Goal: Information Seeking & Learning: Find specific fact

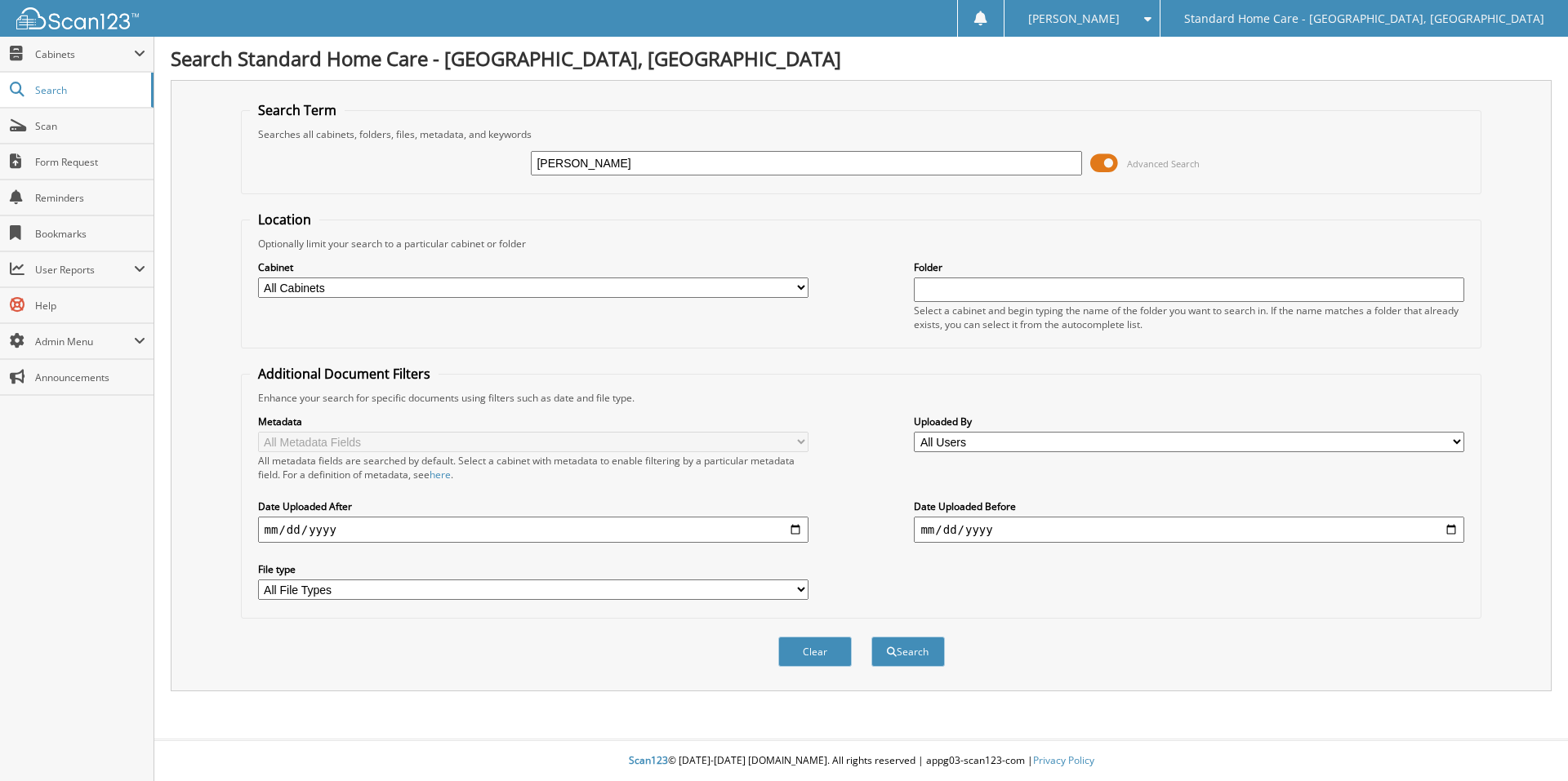
type input "Henderson"
click at [871, 637] on button "Search" at bounding box center [908, 652] width 74 height 30
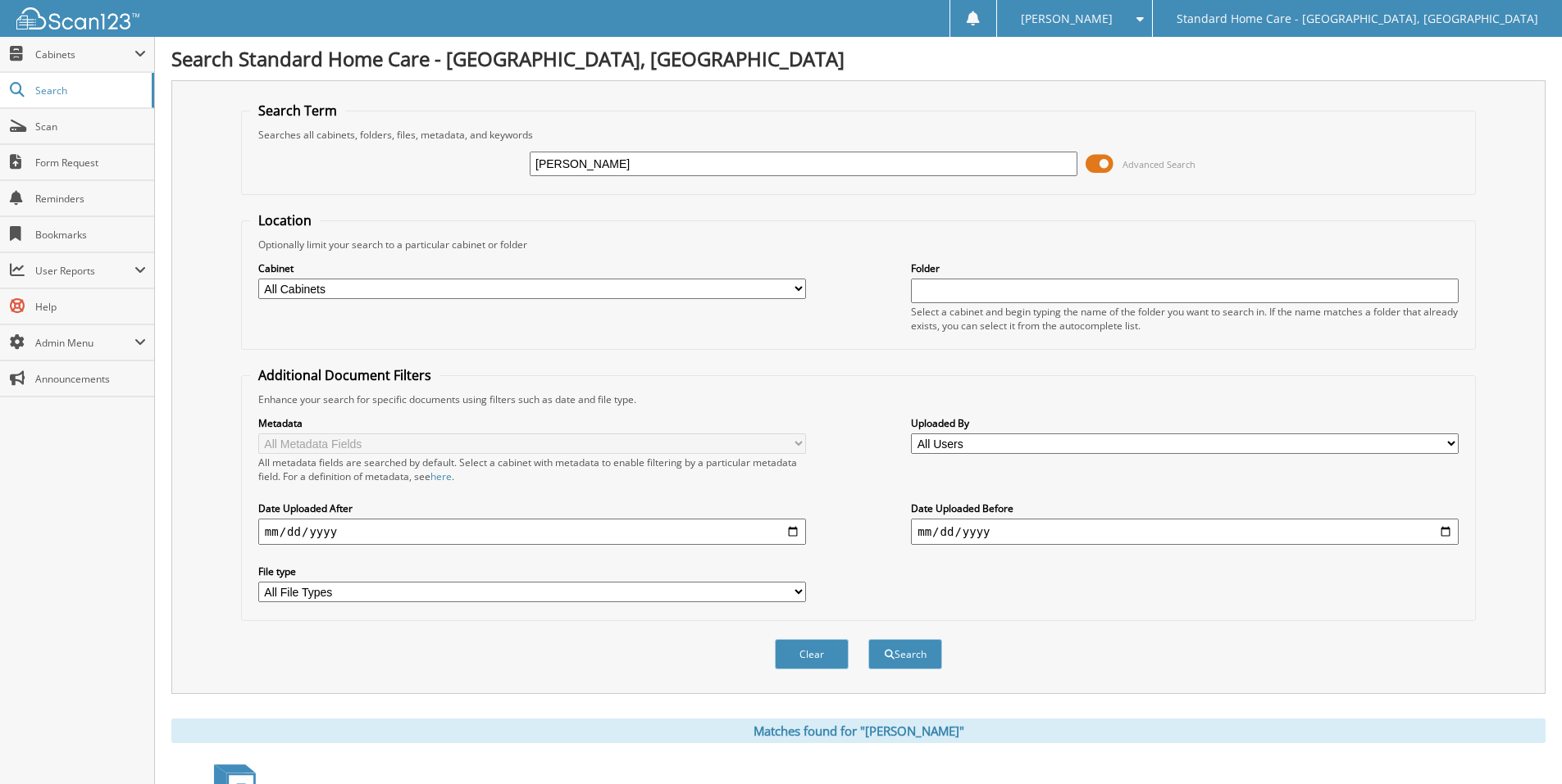
drag, startPoint x: 653, startPoint y: 160, endPoint x: 453, endPoint y: 157, distance: 200.0
click at [453, 157] on div "Henderson Advanced Search" at bounding box center [858, 164] width 1217 height 44
type input "eirca"
click at [868, 639] on button "Search" at bounding box center [905, 654] width 74 height 30
drag, startPoint x: 666, startPoint y: 166, endPoint x: 477, endPoint y: 258, distance: 210.2
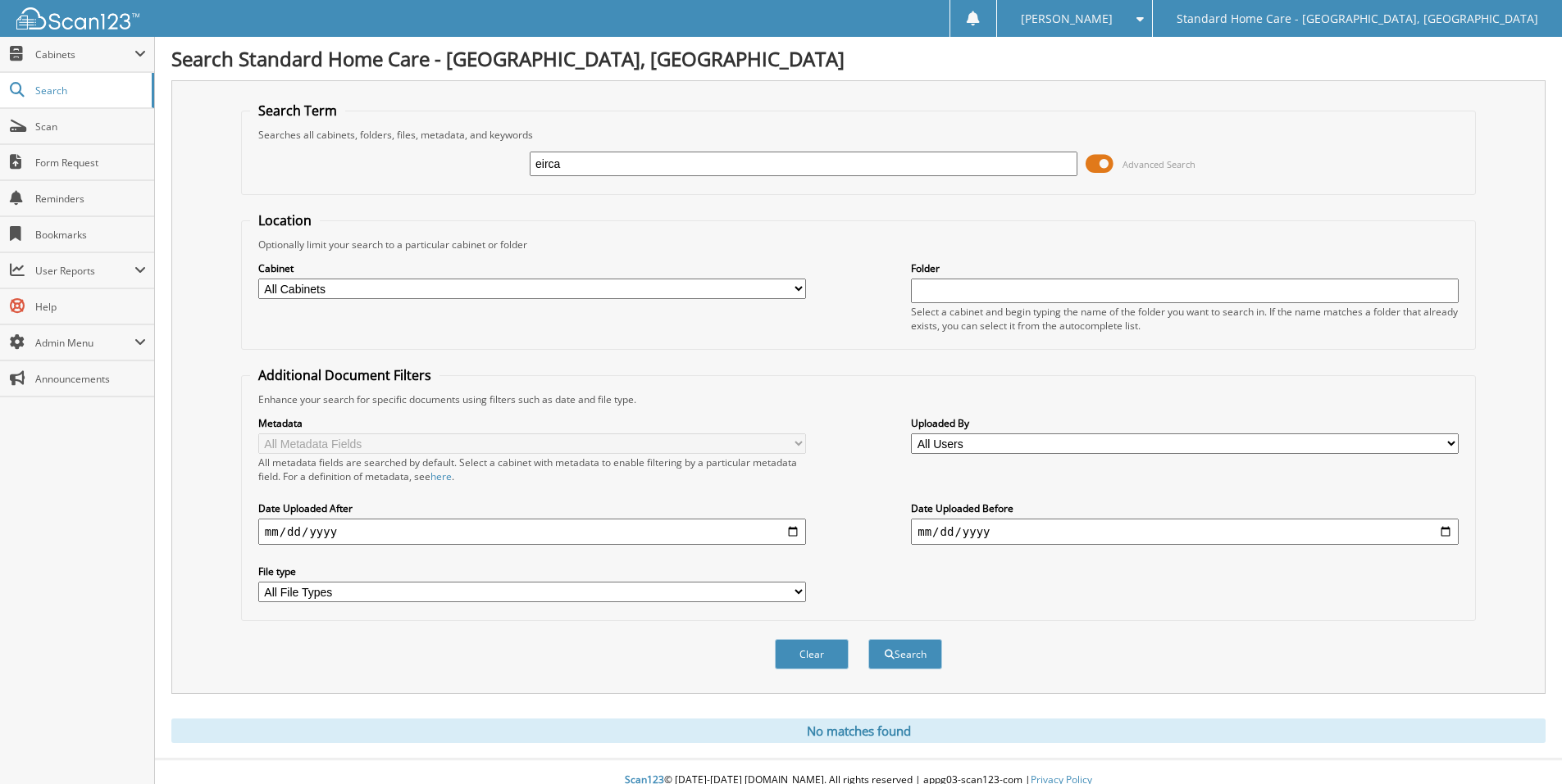
click at [504, 228] on form "Search Term Searches all cabinets, folders, files, metadata, and keywords eirca…" at bounding box center [858, 394] width 1235 height 586
type input "[PERSON_NAME]"
click at [868, 639] on button "Search" at bounding box center [905, 654] width 74 height 30
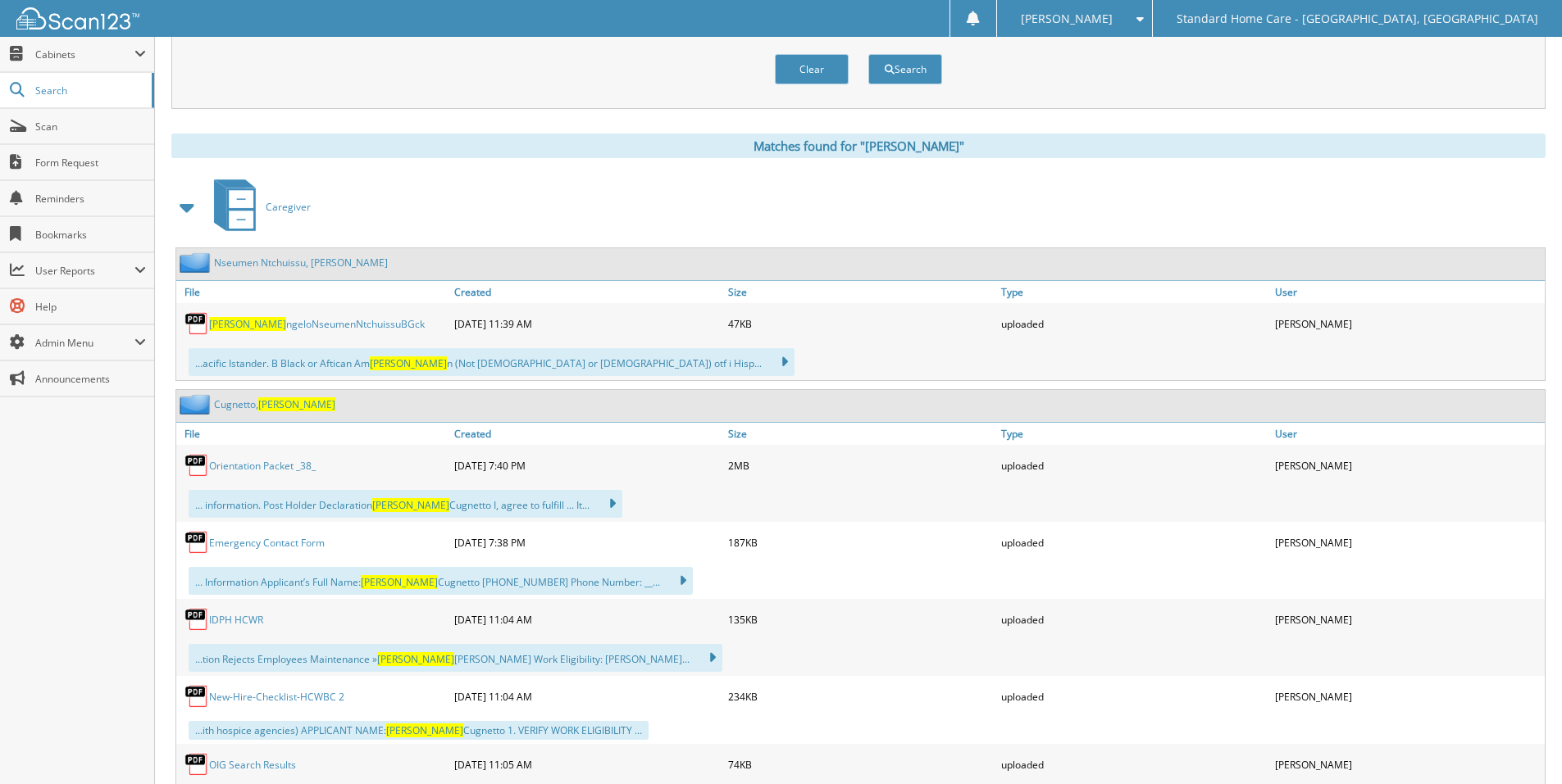
scroll to position [820, 0]
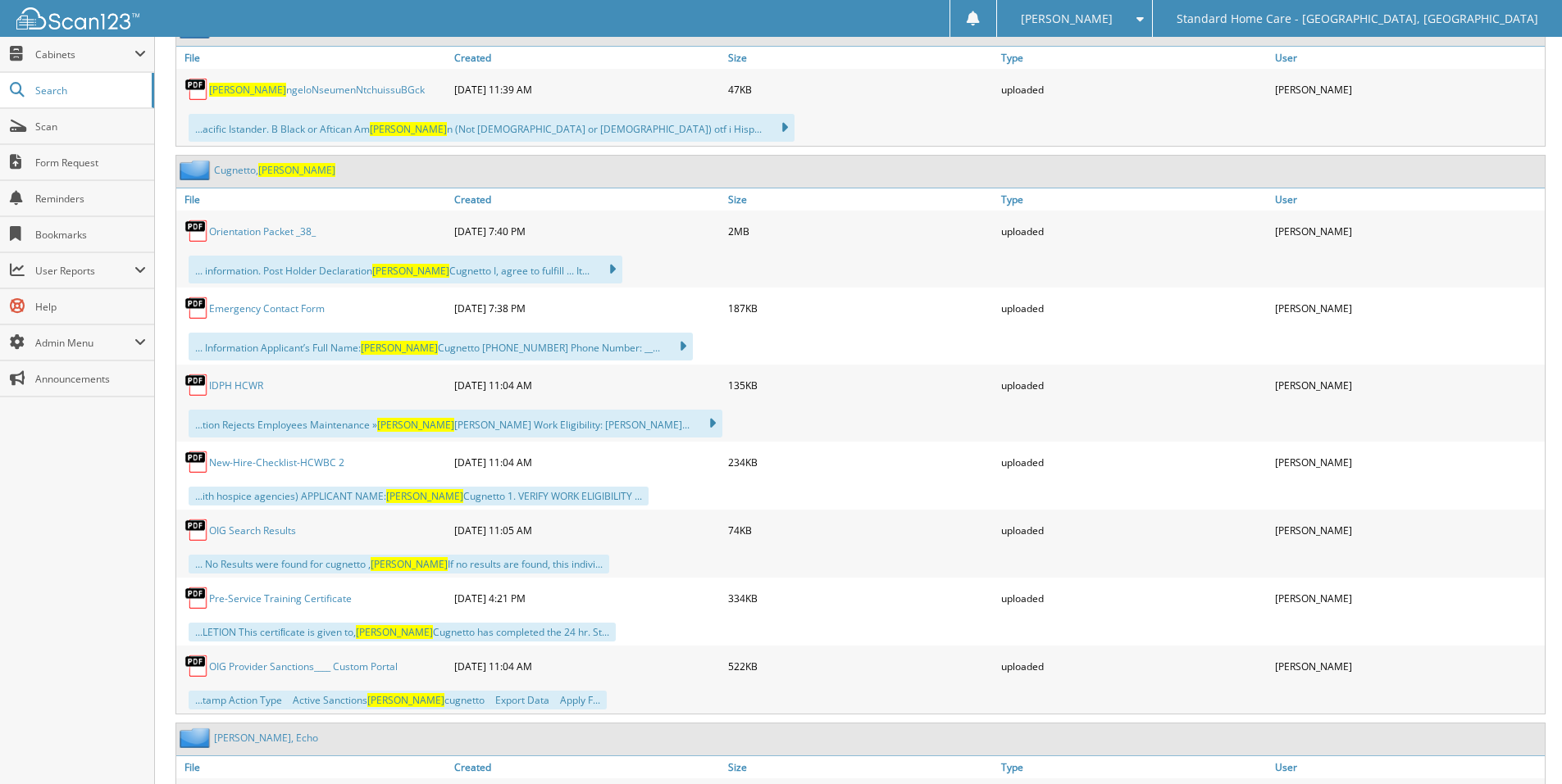
type input "rserica"
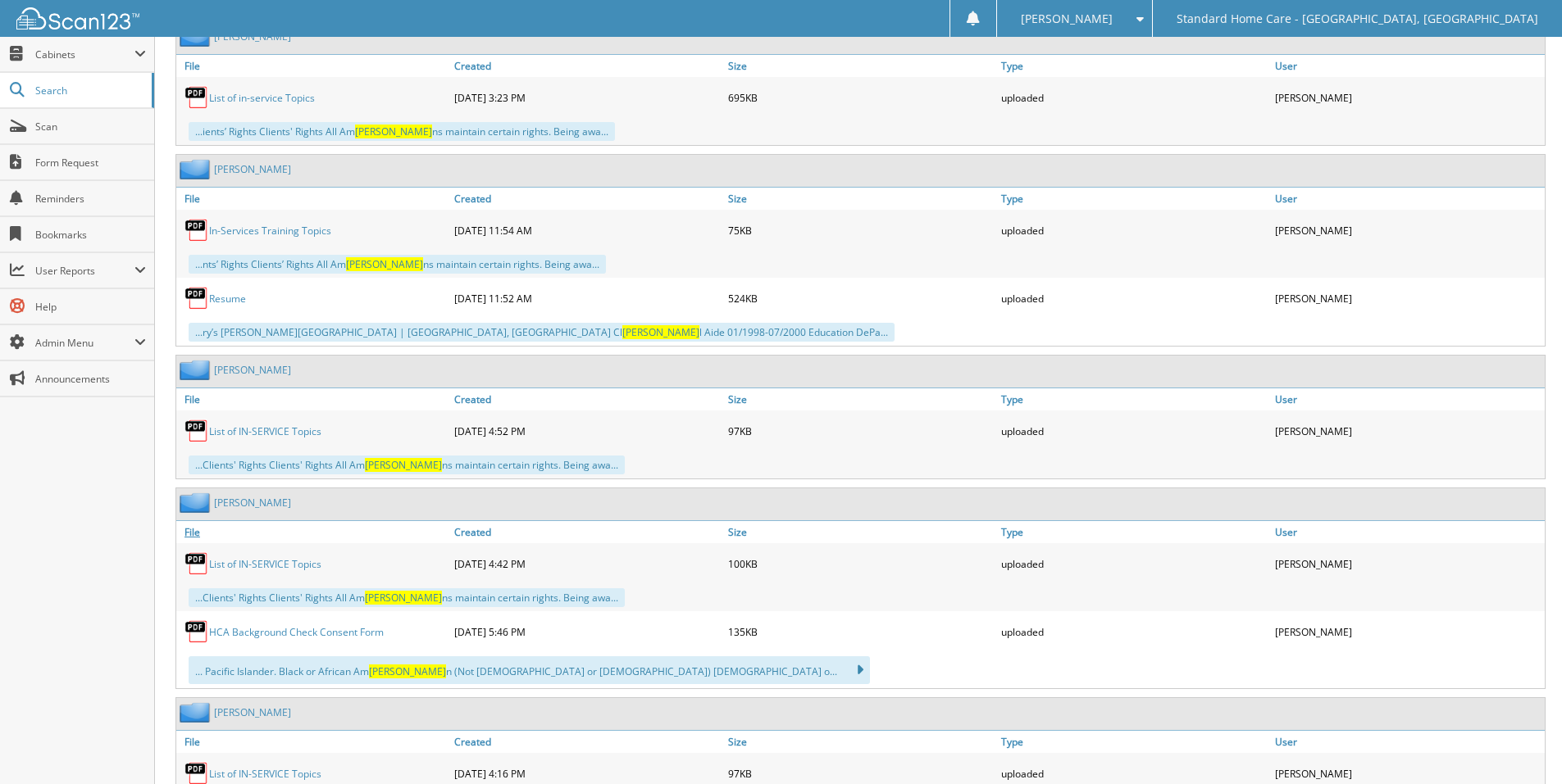
scroll to position [9316, 0]
